Goal: Find specific page/section: Find specific page/section

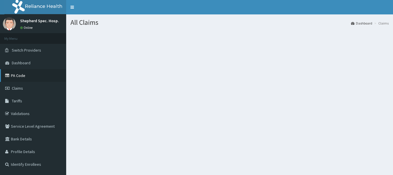
click at [34, 77] on link "PA Code" at bounding box center [33, 75] width 66 height 13
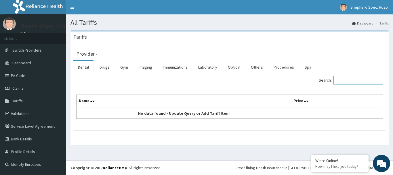
click at [344, 80] on input "Search:" at bounding box center [358, 80] width 49 height 9
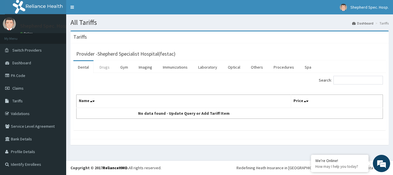
click at [102, 68] on link "Drugs" at bounding box center [104, 67] width 19 height 12
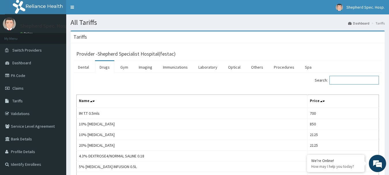
click at [346, 80] on input "Search:" at bounding box center [353, 80] width 49 height 9
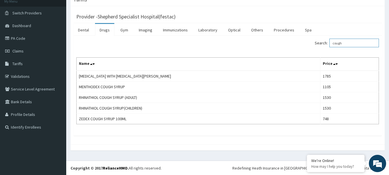
scroll to position [37, 0]
type input "cough"
